Goal: Obtain resource: Download file/media

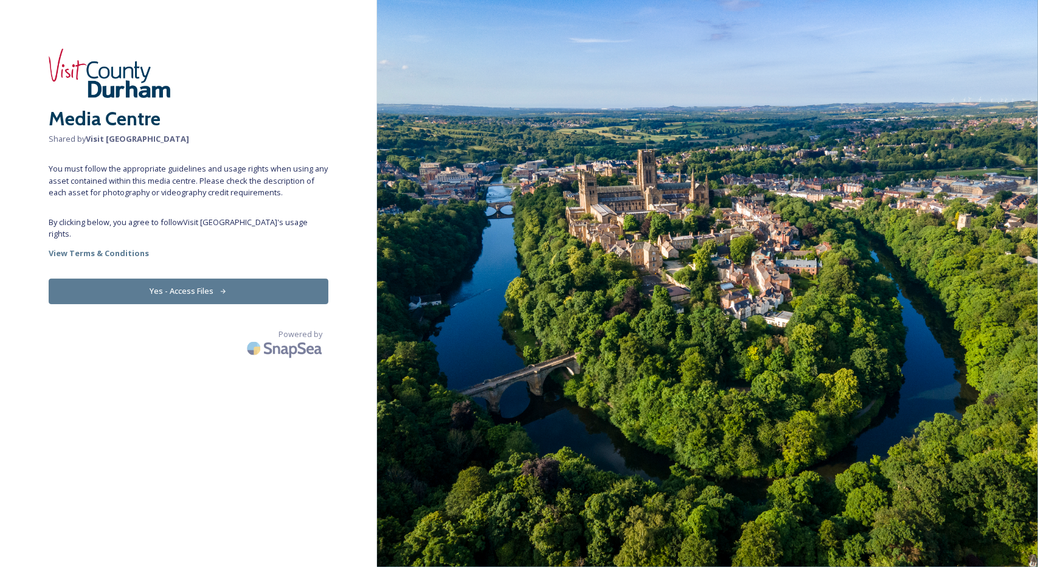
click at [177, 278] on button "Yes - Access Files" at bounding box center [189, 290] width 280 height 25
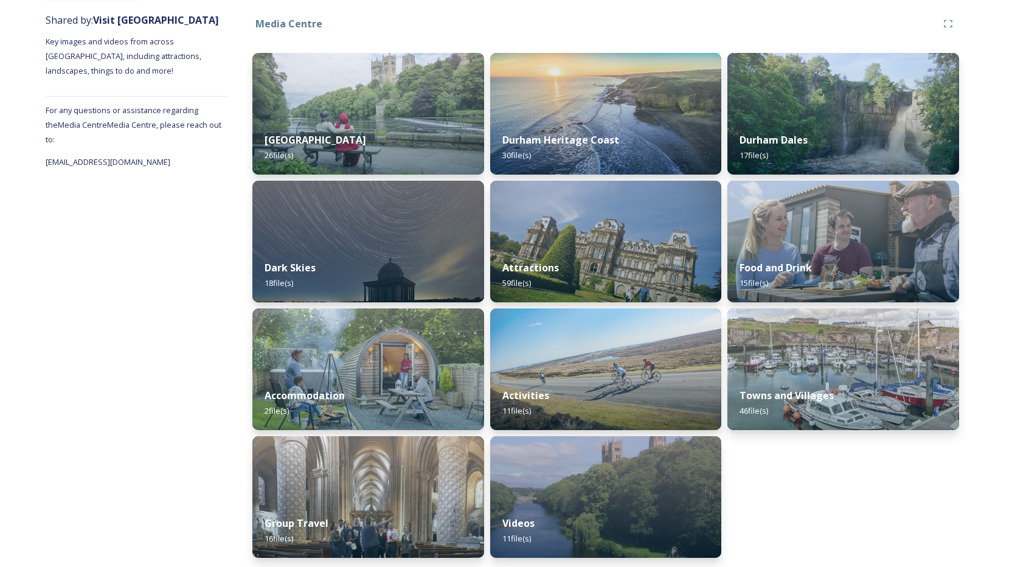
scroll to position [145, 0]
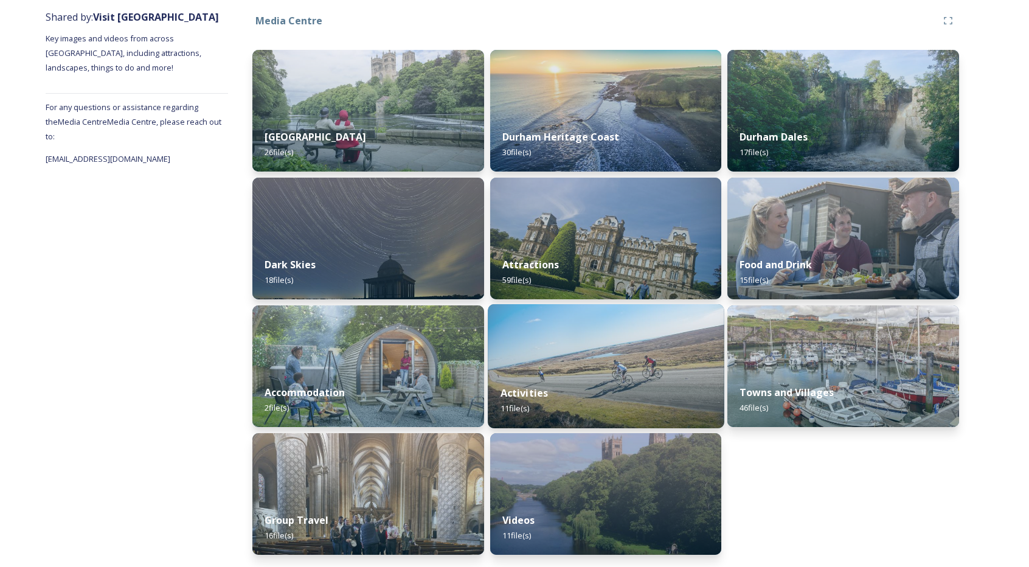
click at [619, 374] on div "Activities 11 file(s)" at bounding box center [606, 400] width 236 height 55
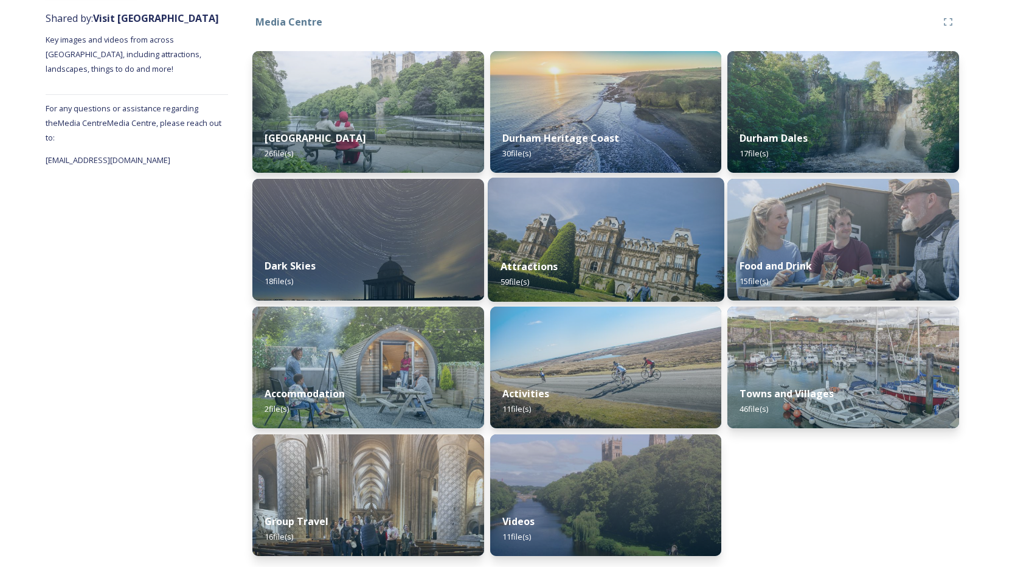
scroll to position [145, 0]
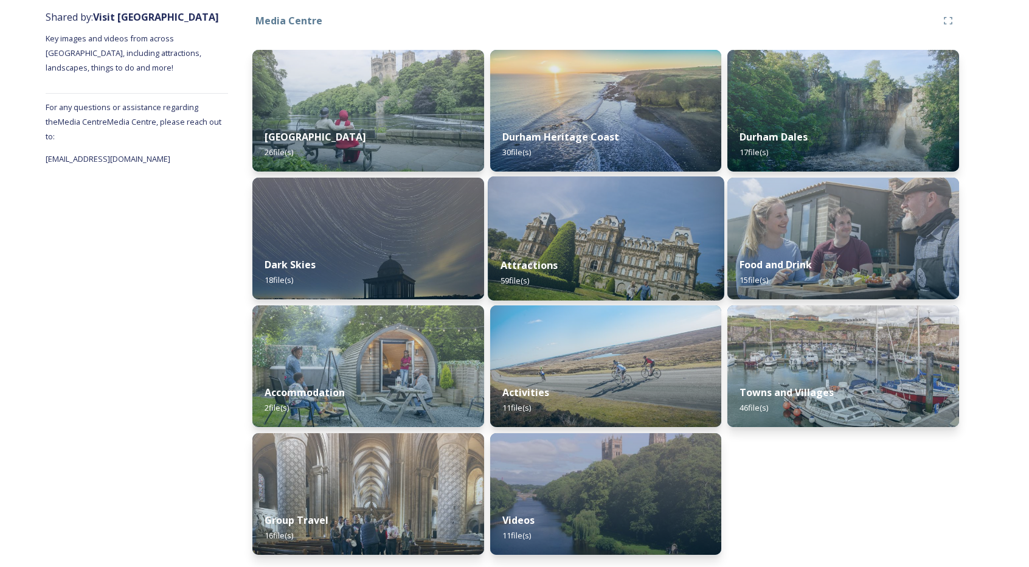
click at [576, 223] on img at bounding box center [606, 238] width 236 height 124
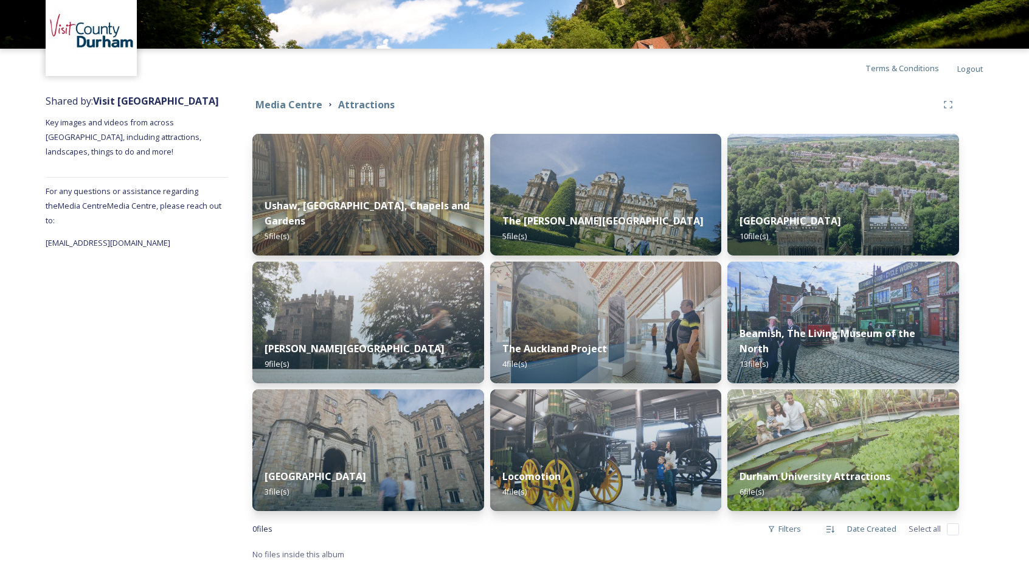
scroll to position [61, 0]
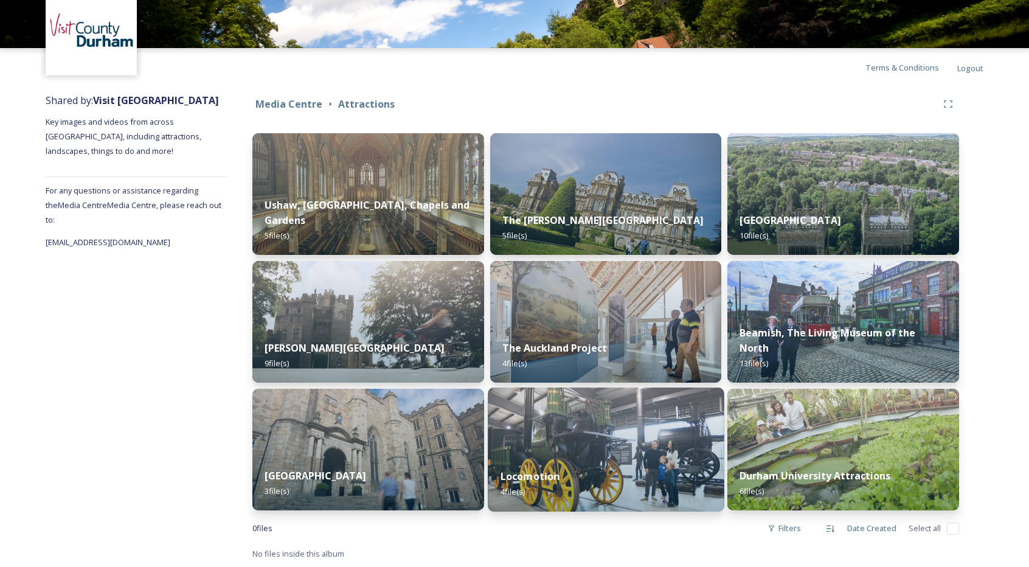
click at [641, 455] on img at bounding box center [606, 449] width 236 height 124
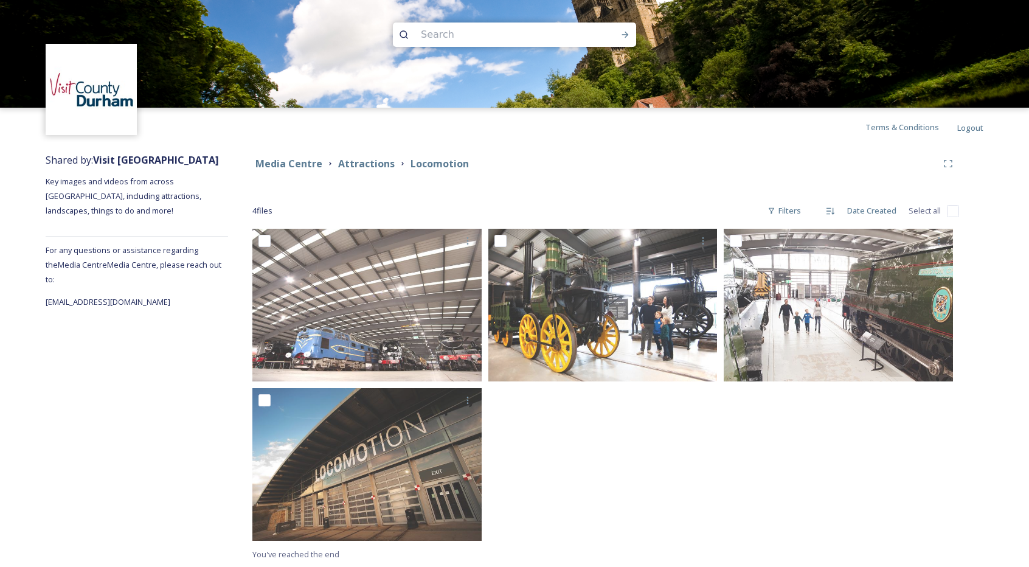
scroll to position [2, 0]
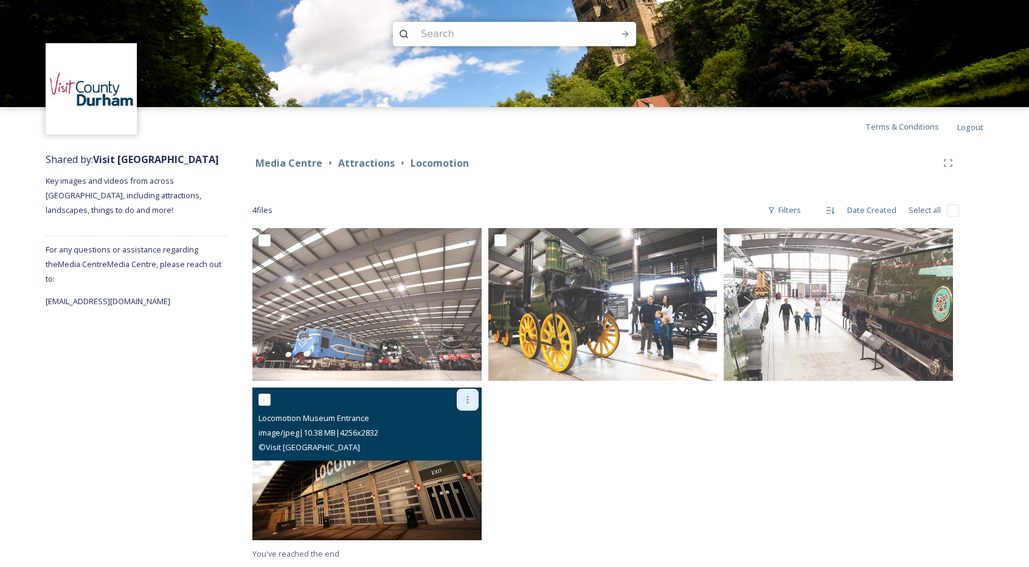
click at [468, 403] on icon at bounding box center [468, 400] width 10 height 10
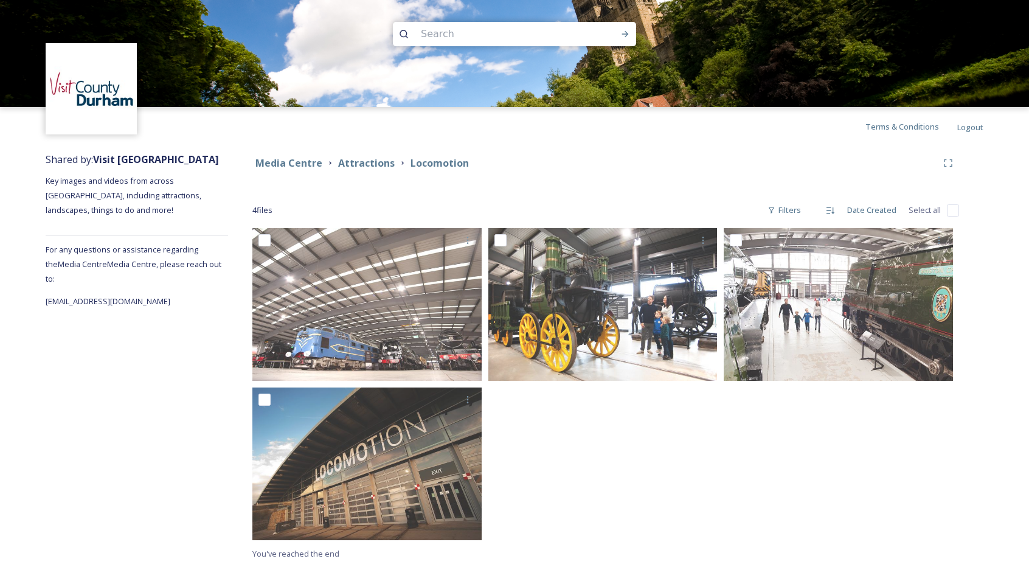
click at [616, 449] on div at bounding box center [605, 387] width 235 height 318
